Goal: Task Accomplishment & Management: Use online tool/utility

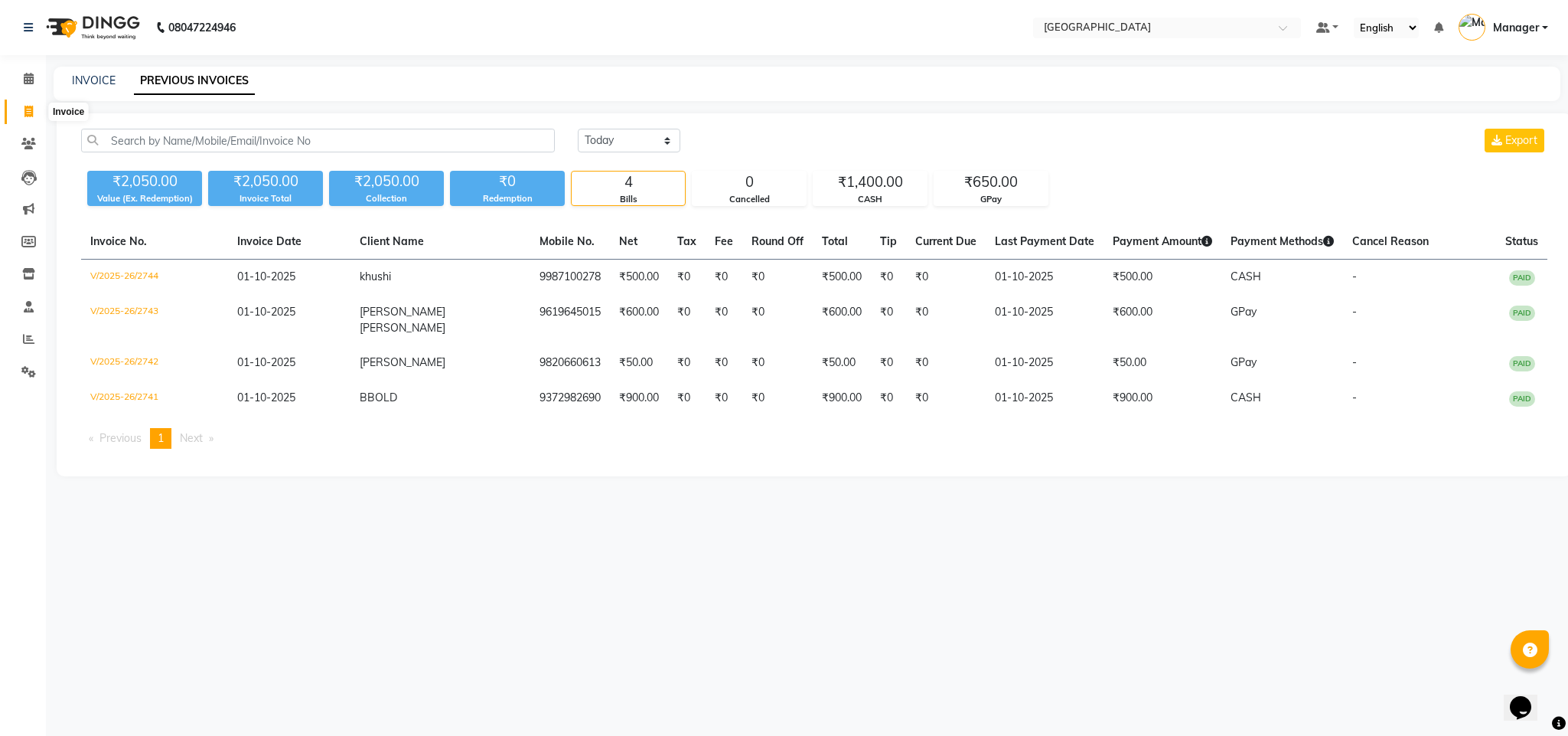
click at [26, 109] on icon at bounding box center [29, 111] width 9 height 11
select select "service"
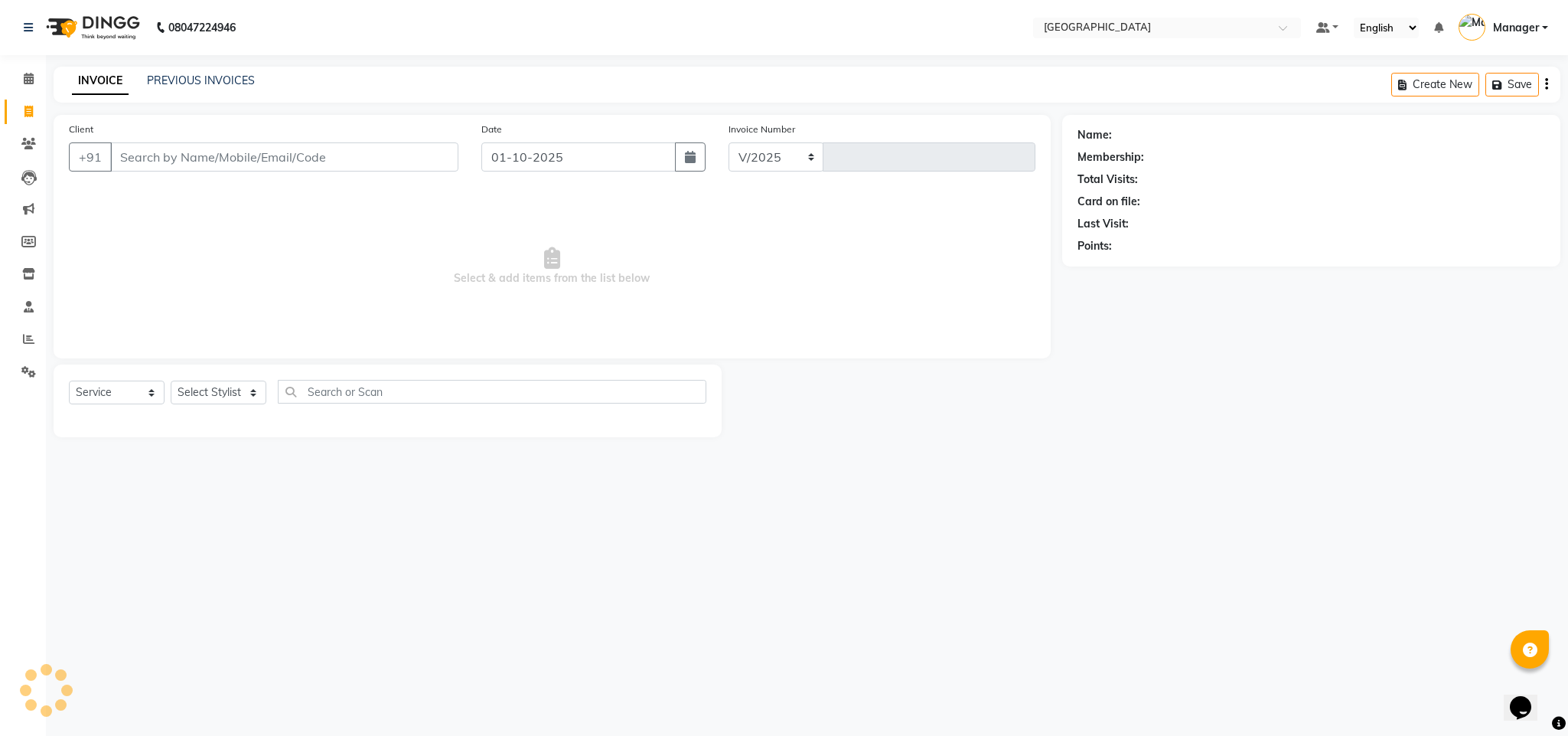
select select "7353"
type input "2745"
click at [145, 161] on input "Client" at bounding box center [284, 157] width 348 height 29
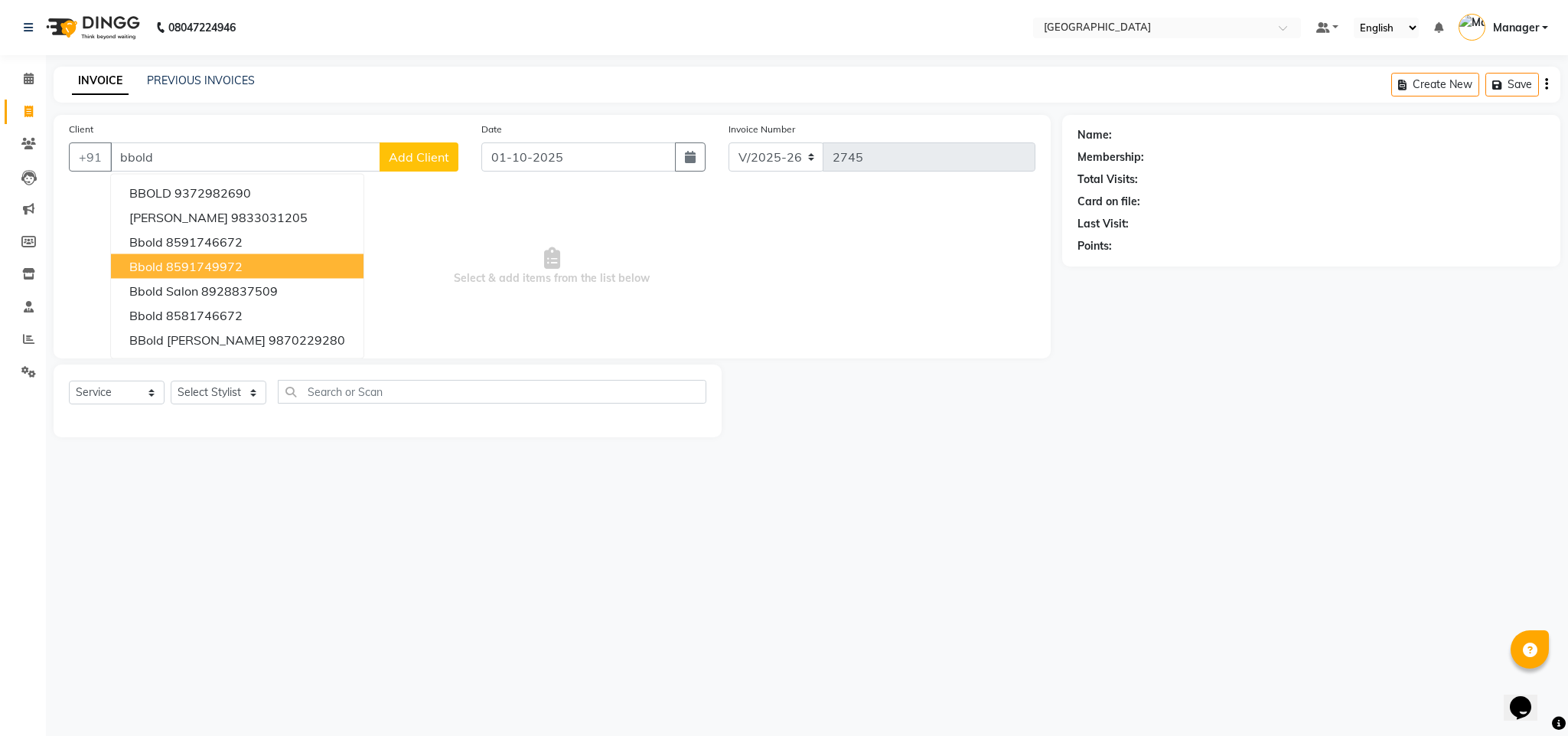
click at [179, 256] on button "bbold 8591749972" at bounding box center [238, 266] width 253 height 25
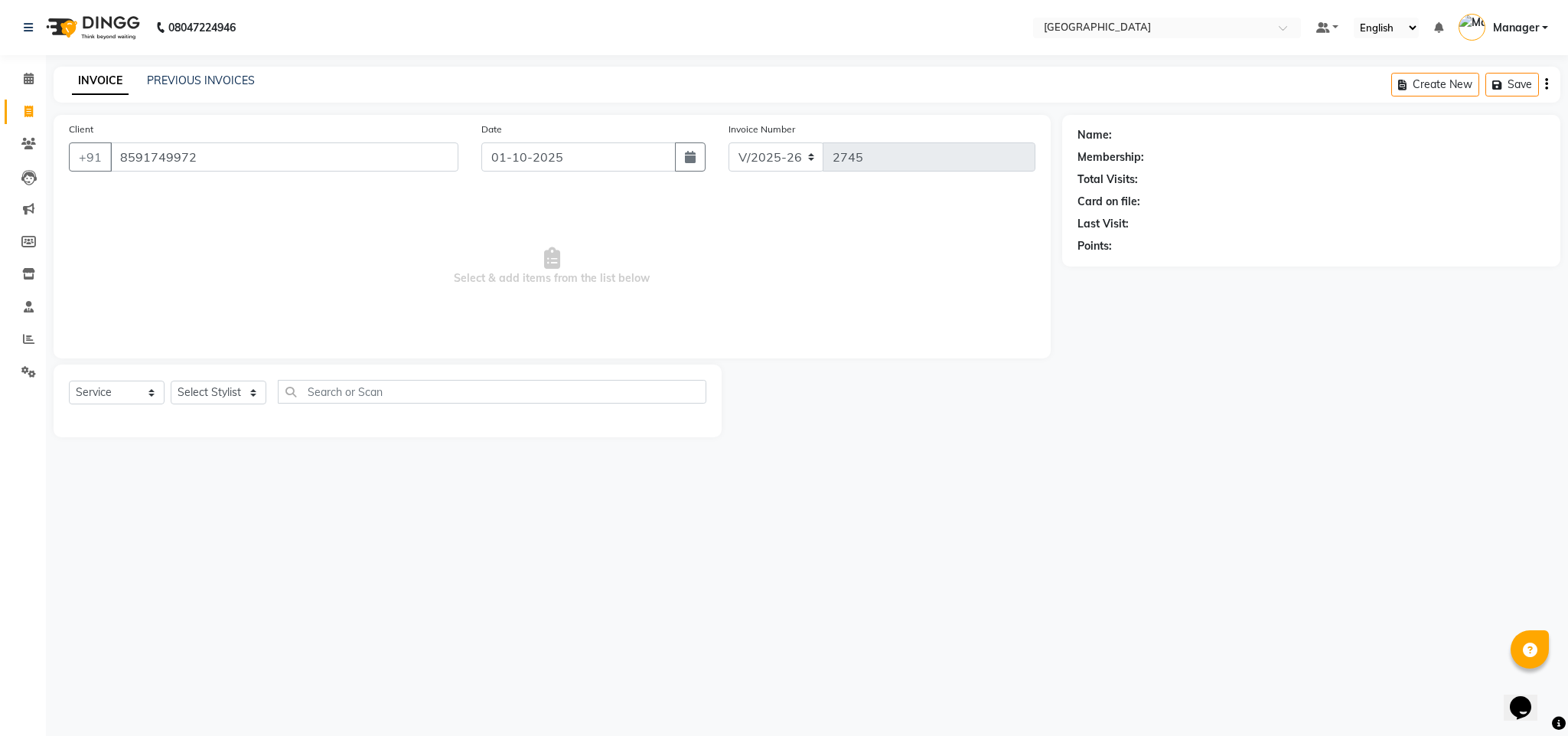
type input "8591749972"
click at [232, 407] on div "Select Service Product Membership Package Voucher Prepaid Gift Card Select Styl…" at bounding box center [388, 397] width 638 height 36
click at [235, 401] on select "Select Stylist ajay Fahad Bin farzan [PERSON_NAME] [PERSON_NAME] [PERSON_NAME] …" at bounding box center [218, 393] width 95 height 24
click at [171, 382] on select "Select Stylist ajay Fahad Bin farzan [PERSON_NAME] [PERSON_NAME] [PERSON_NAME] …" at bounding box center [218, 393] width 95 height 24
select select "86662"
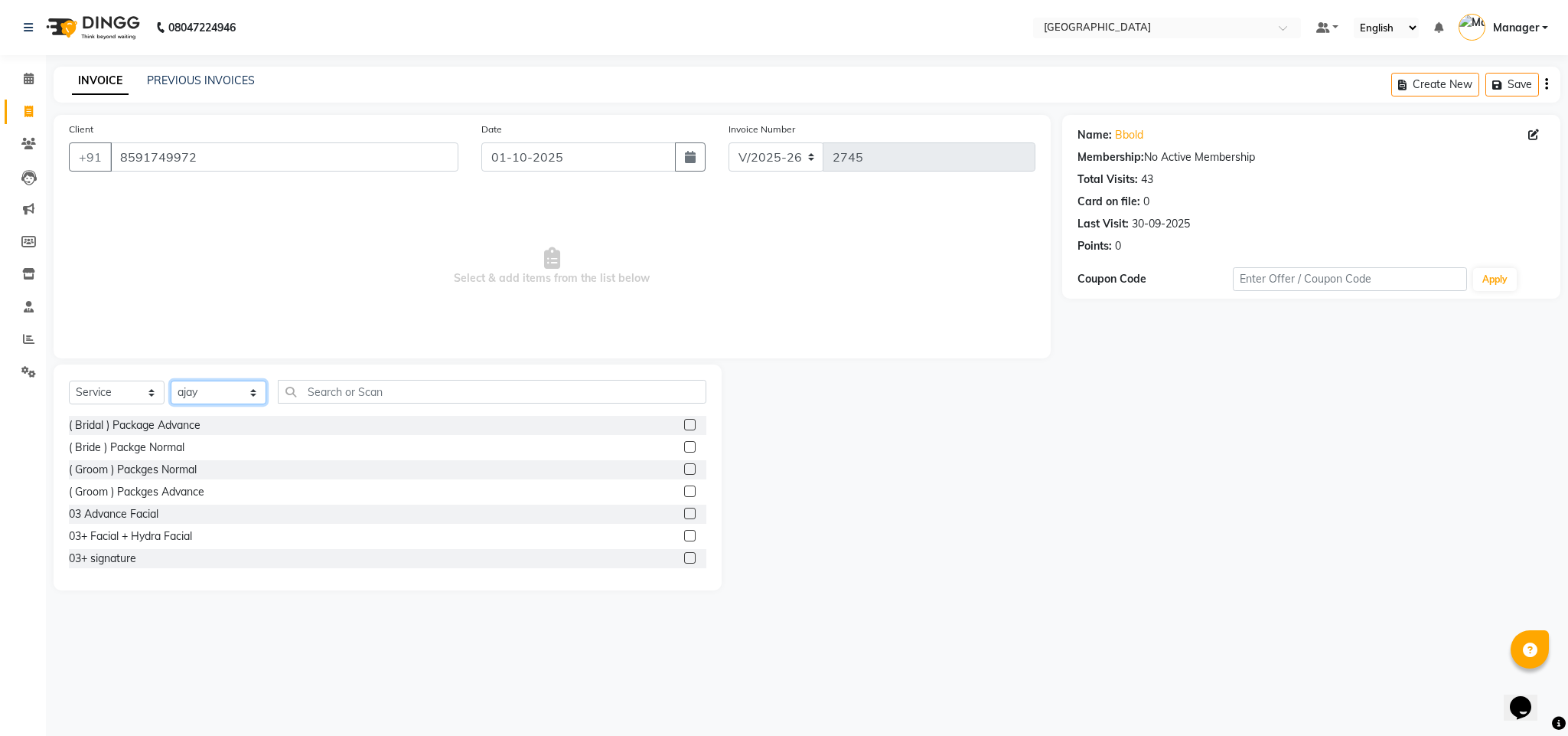
click at [248, 385] on select "Select Stylist ajay Fahad Bin farzan [PERSON_NAME] [PERSON_NAME] [PERSON_NAME] …" at bounding box center [218, 393] width 95 height 24
click at [393, 388] on input "text" at bounding box center [492, 392] width 429 height 24
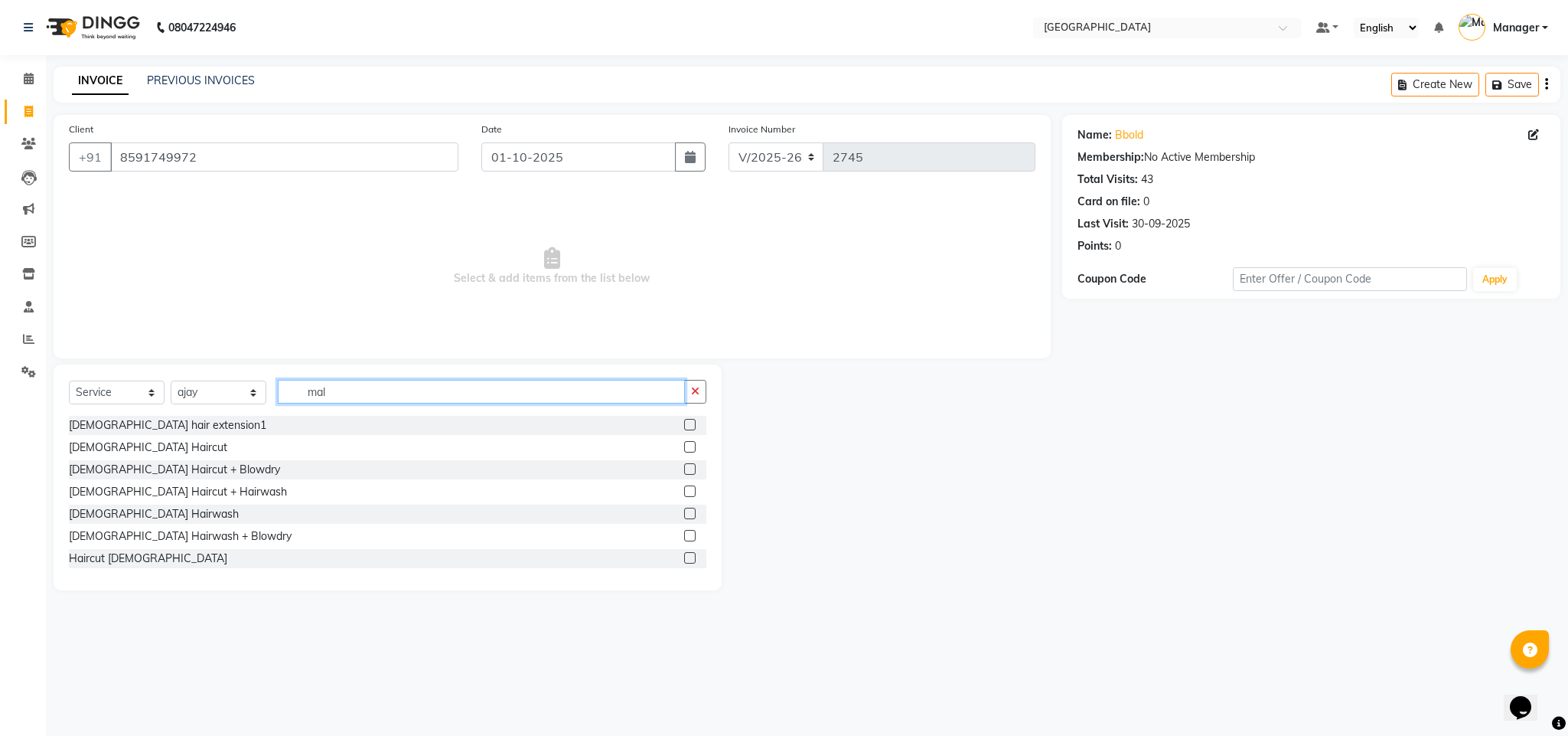
scroll to position [193, 0]
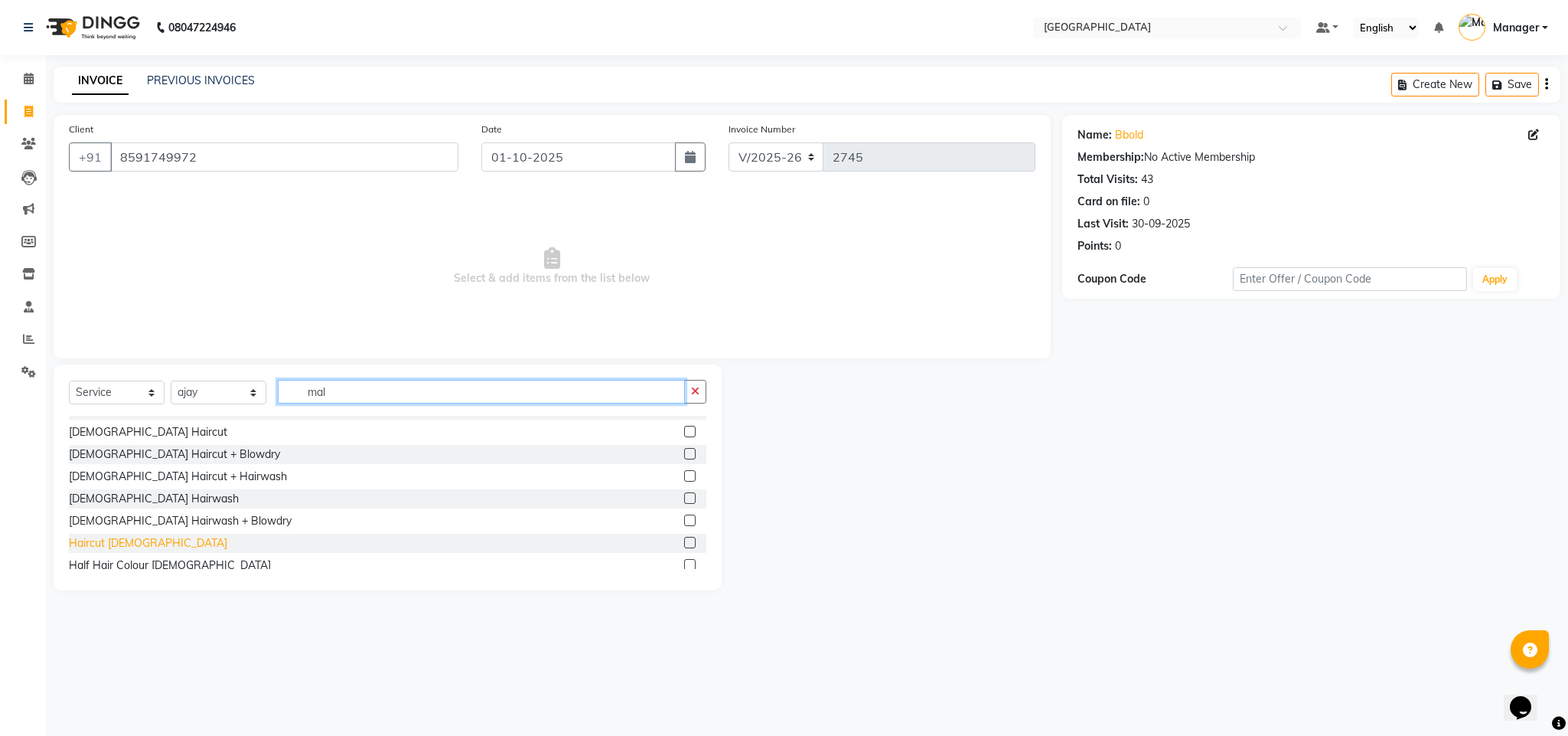
type input "mal"
click at [104, 538] on div "Haircut [DEMOGRAPHIC_DATA]" at bounding box center [148, 543] width 158 height 16
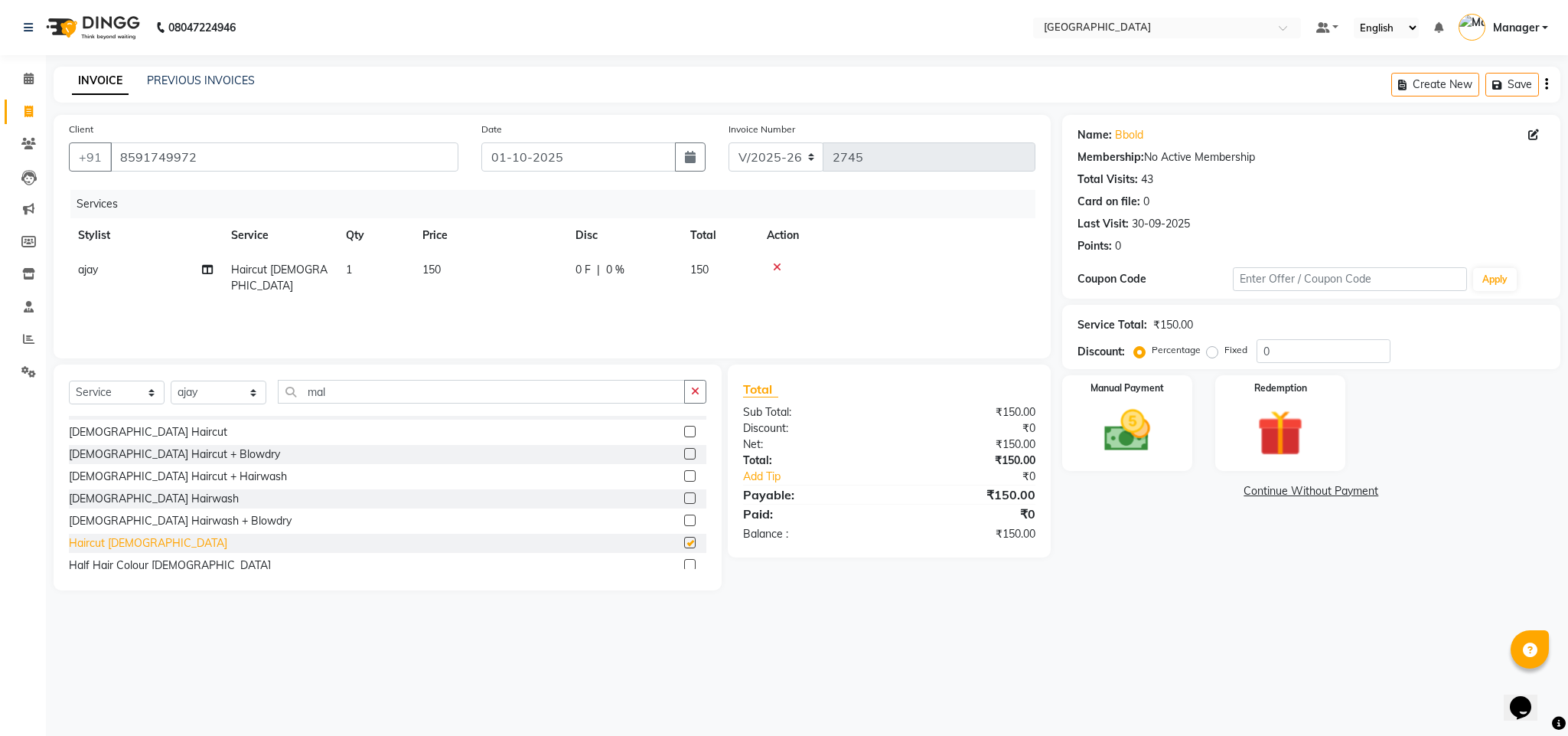
checkbox input "false"
click at [1146, 457] on img at bounding box center [1127, 431] width 78 height 55
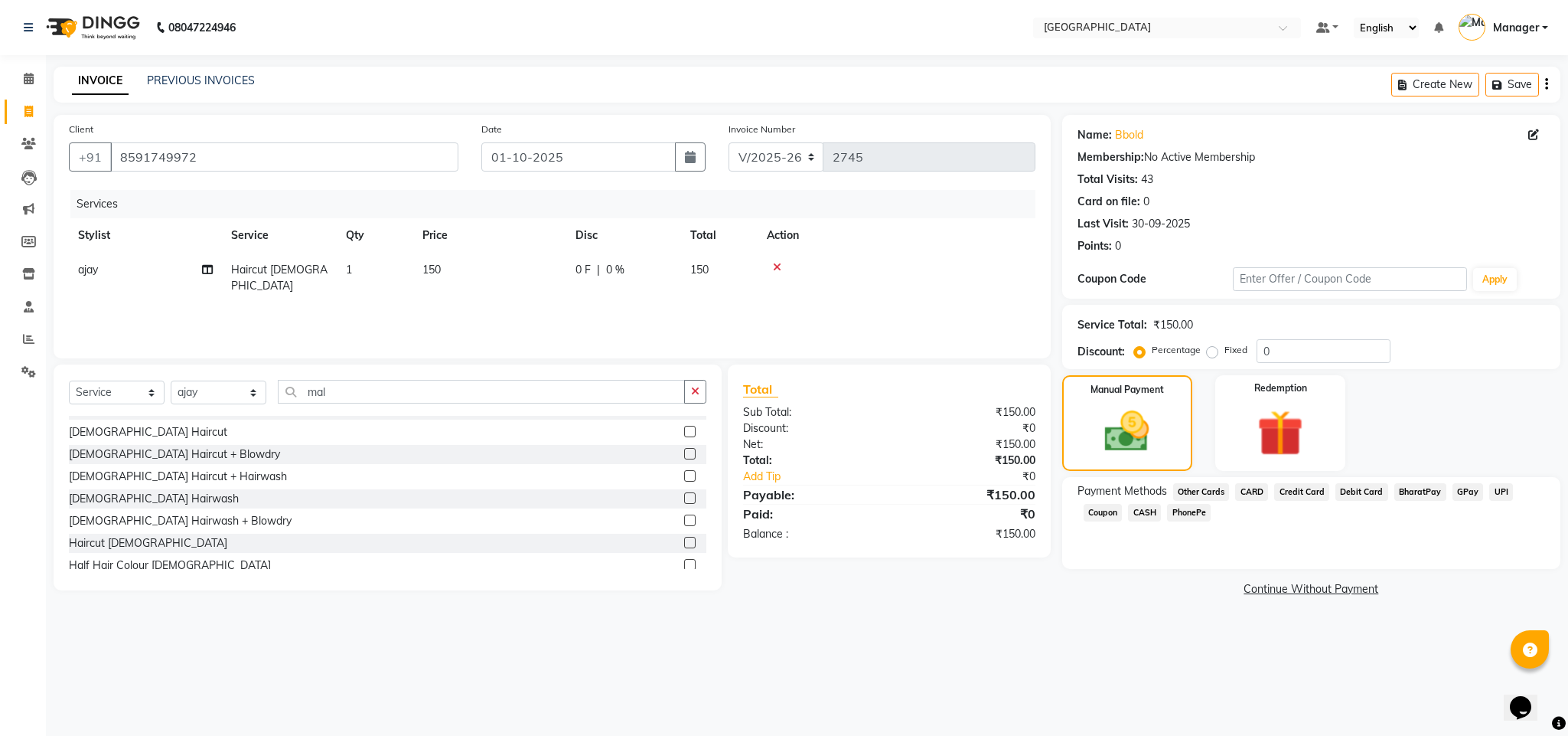
click at [1157, 510] on span "CASH" at bounding box center [1144, 513] width 33 height 17
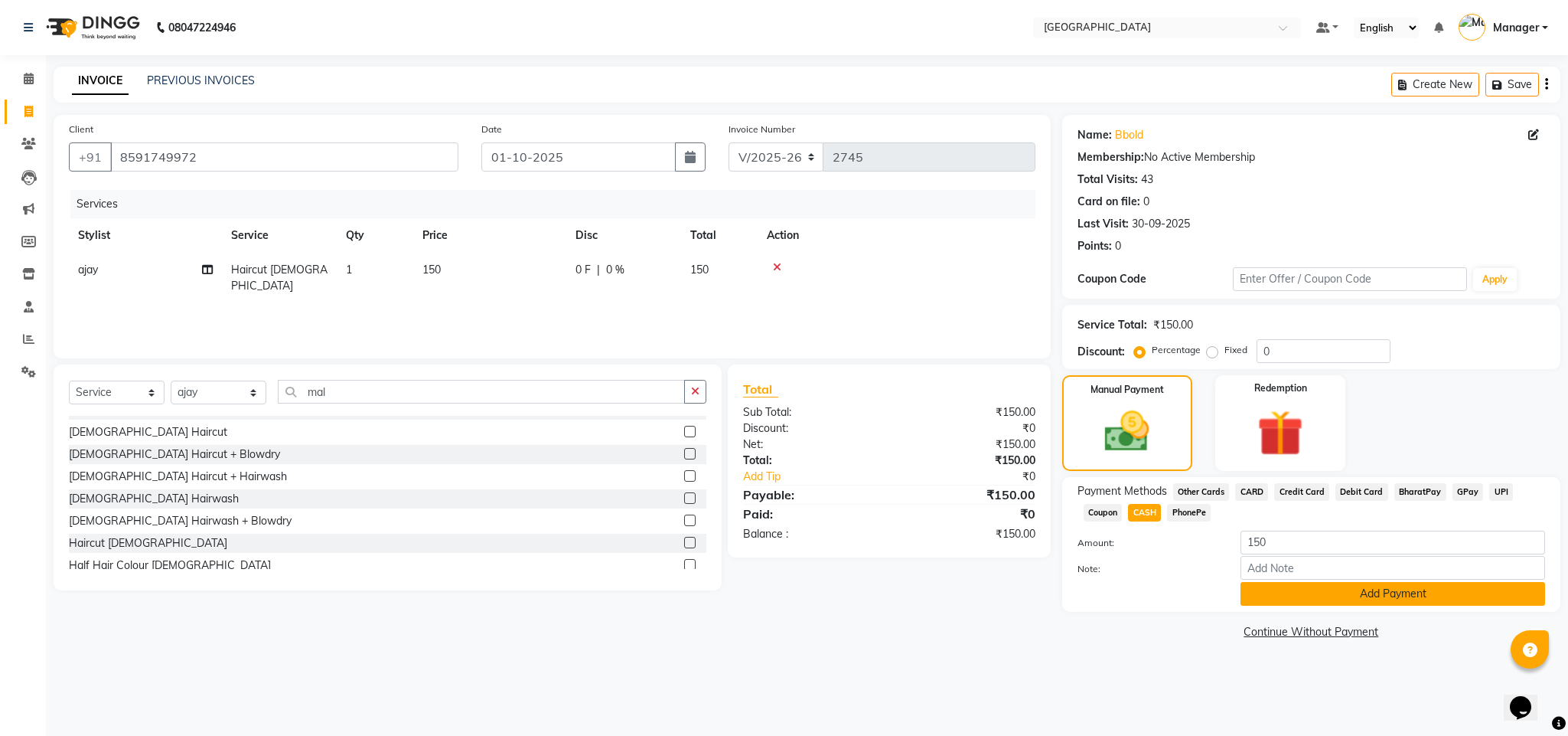
click at [1253, 588] on button "Add Payment" at bounding box center [1392, 594] width 304 height 24
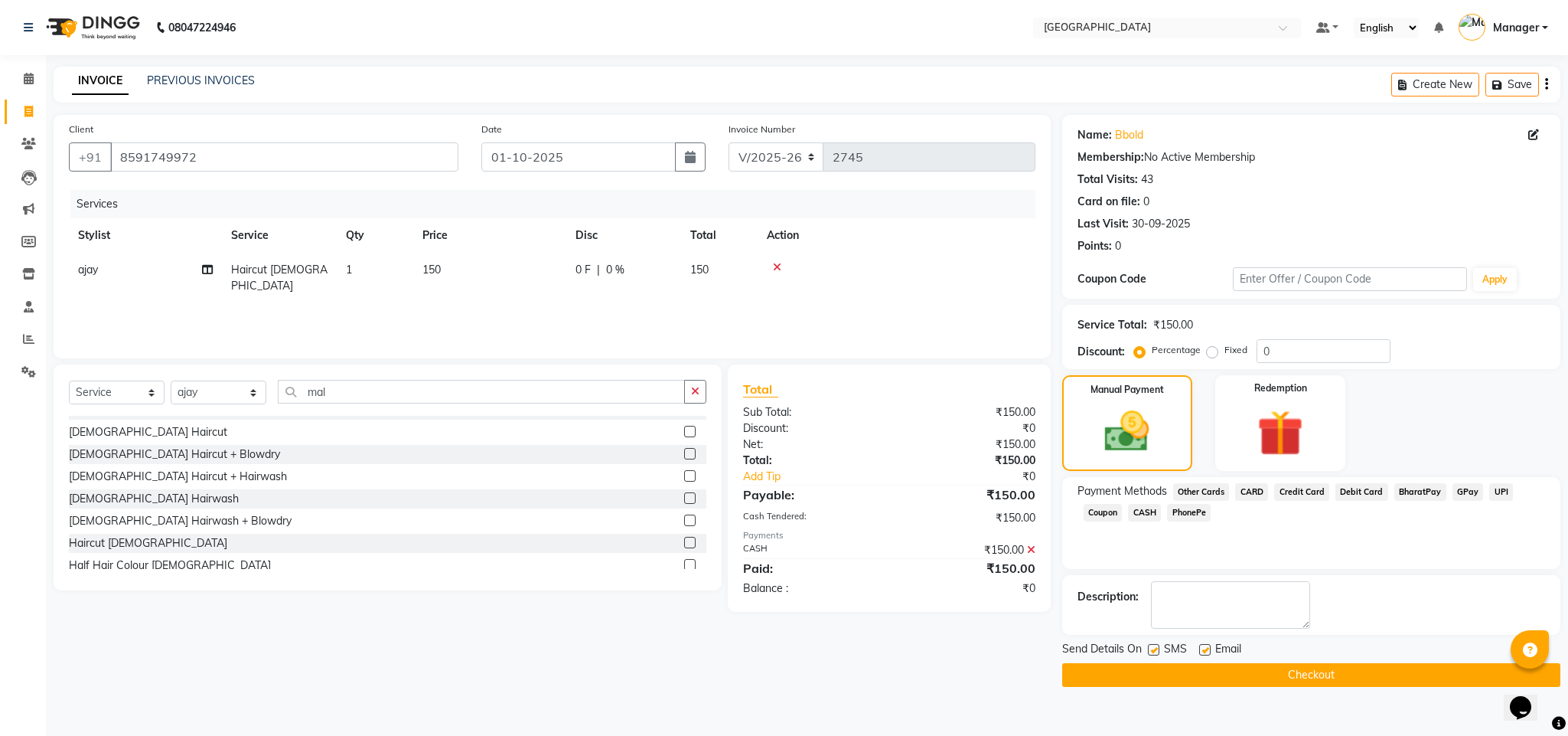
click at [1247, 678] on button "Checkout" at bounding box center [1311, 675] width 498 height 24
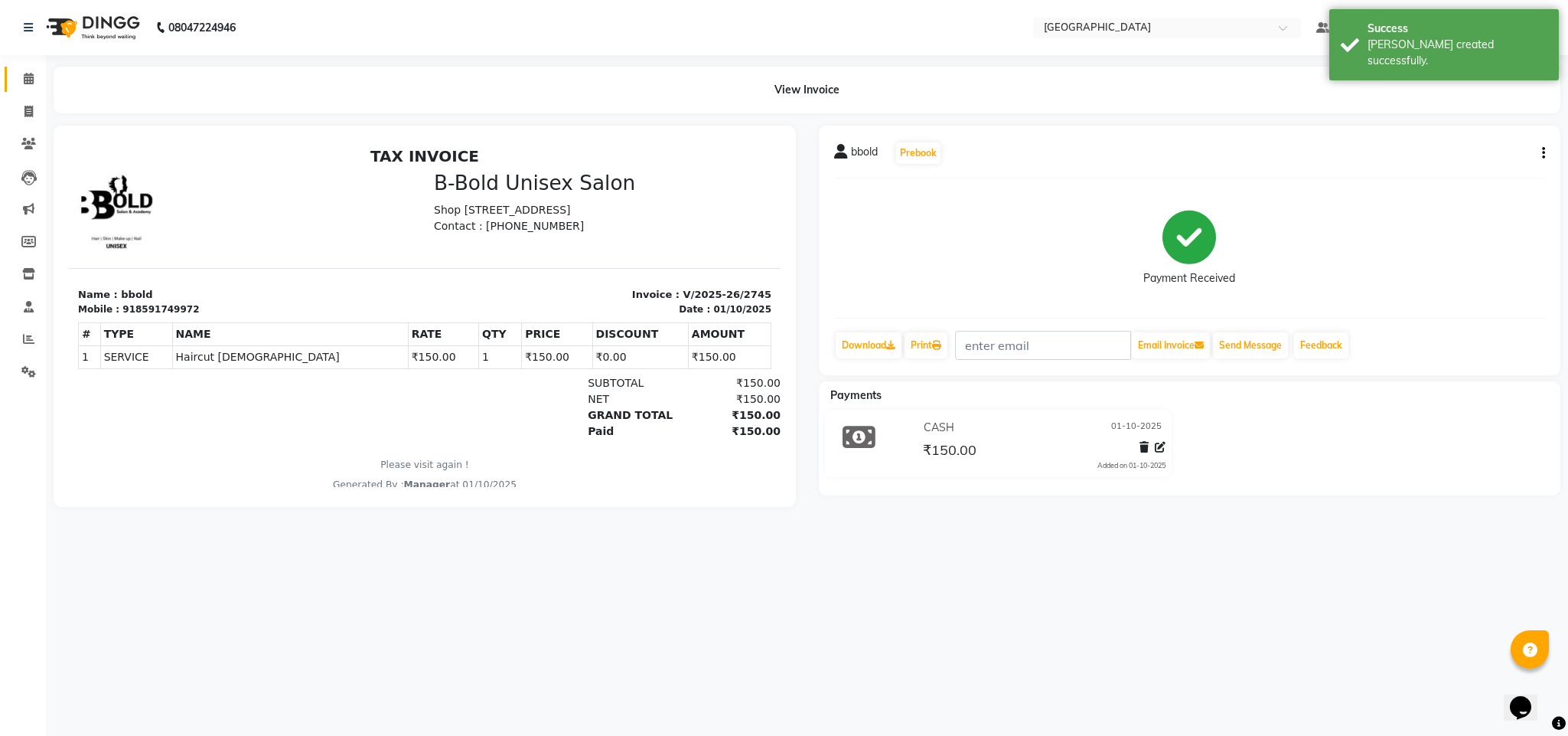
click at [10, 88] on link "Calendar" at bounding box center [23, 79] width 37 height 25
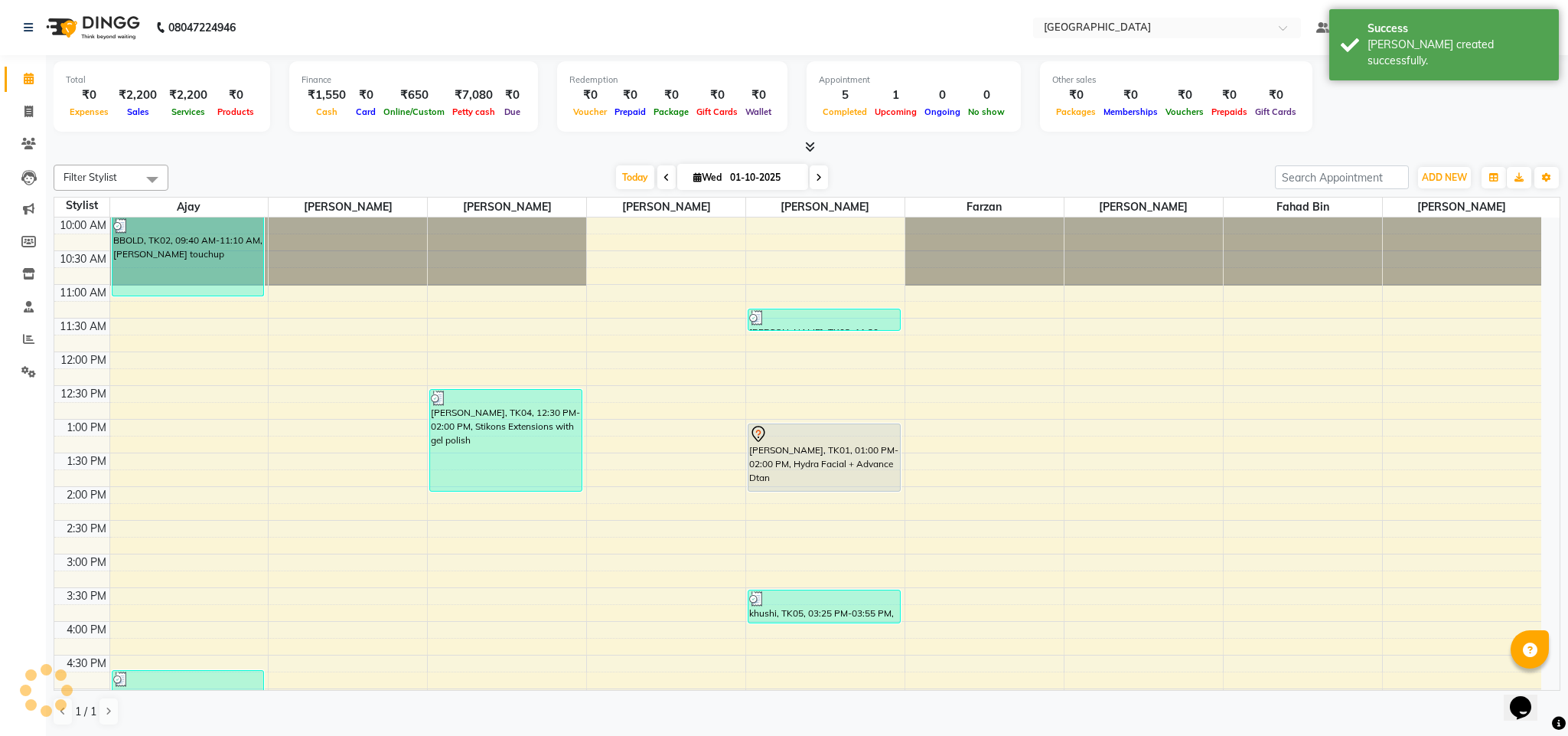
click at [352, 142] on div at bounding box center [806, 147] width 1507 height 16
